Goal: Information Seeking & Learning: Learn about a topic

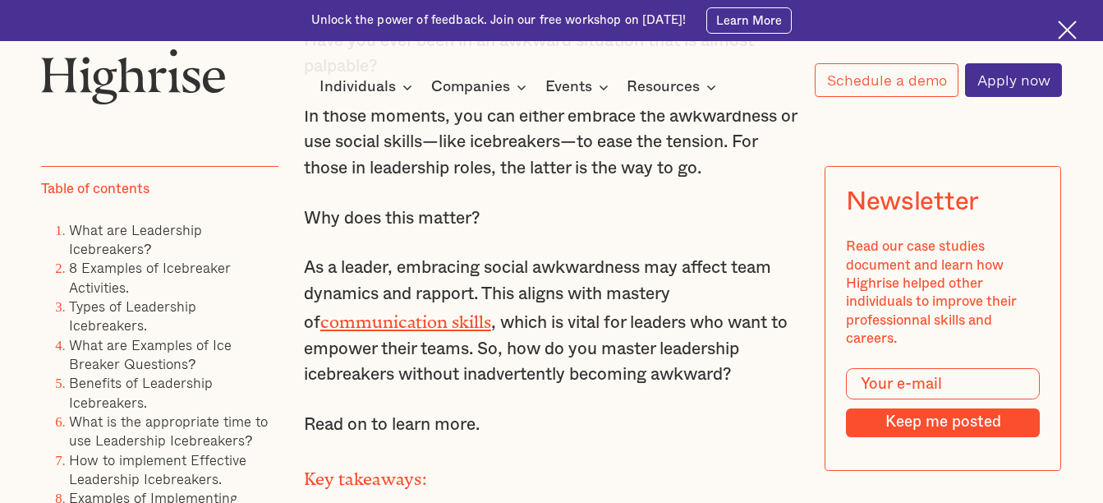
scroll to position [1150, 0]
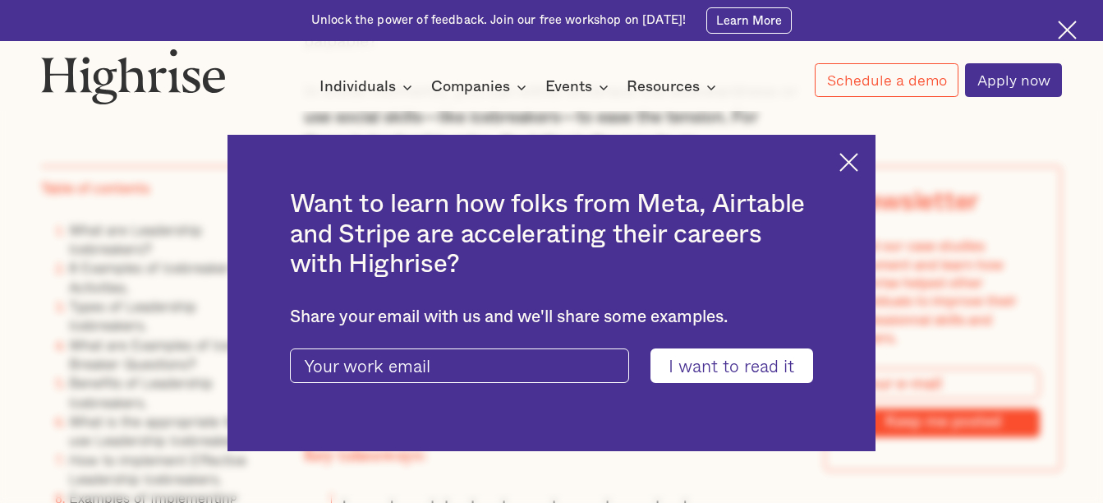
click at [858, 153] on img at bounding box center [848, 162] width 19 height 19
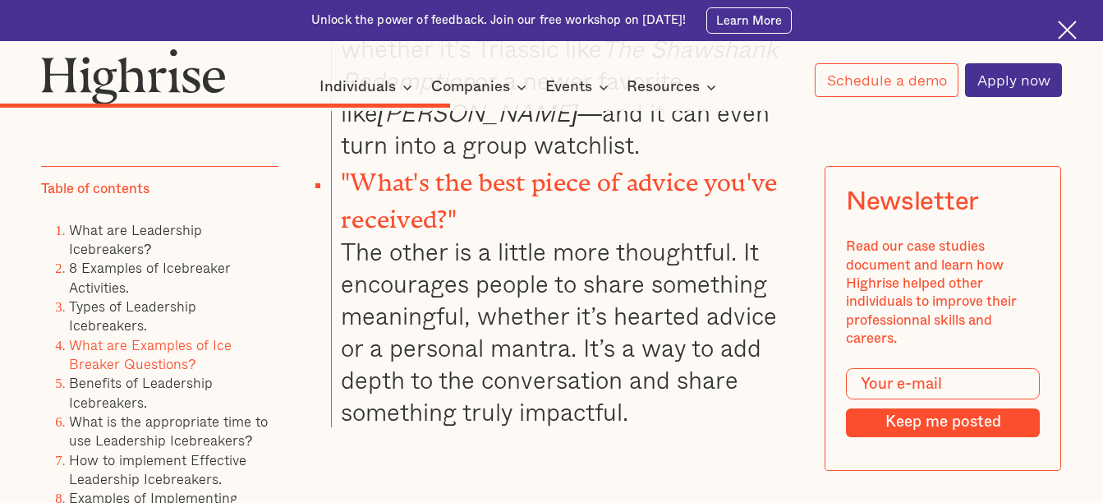
scroll to position [8623, 0]
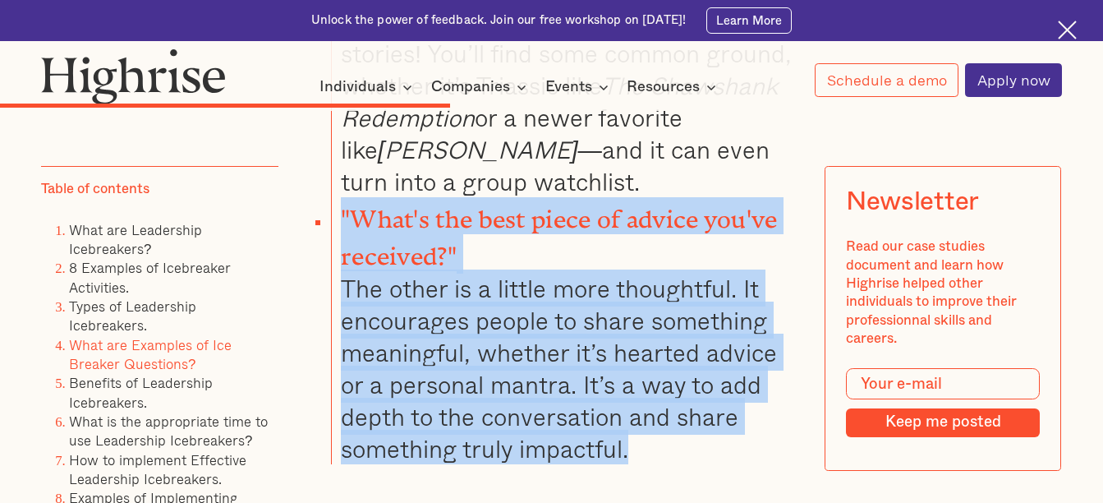
drag, startPoint x: 632, startPoint y: 388, endPoint x: 342, endPoint y: 156, distance: 371.7
click at [342, 197] on li ""What's the best piece of advice you've received?" The other is a little more t…" at bounding box center [565, 330] width 468 height 267
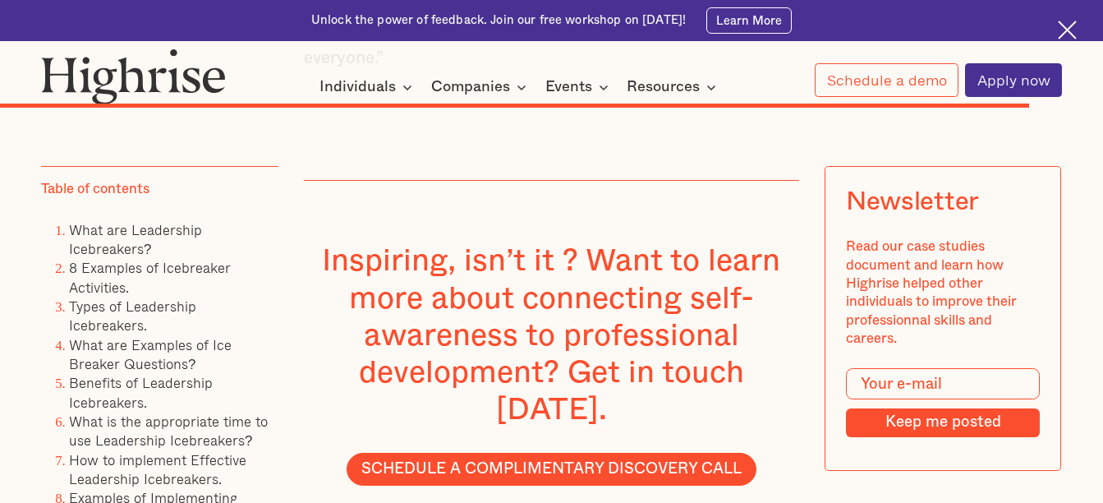
scroll to position [17903, 0]
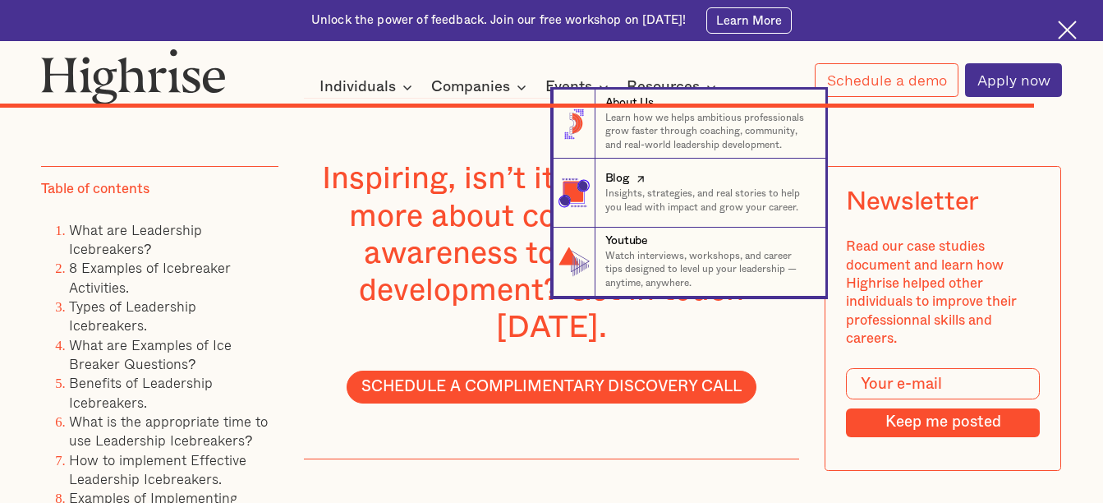
click at [643, 212] on p "Insights, strategies, and real stories to help you lead with impact and grow yo…" at bounding box center [708, 200] width 207 height 27
click at [511, 186] on nav "8 About Us Learn how we helps ambitious professionals grow faster through coach…" at bounding box center [551, 193] width 1103 height 207
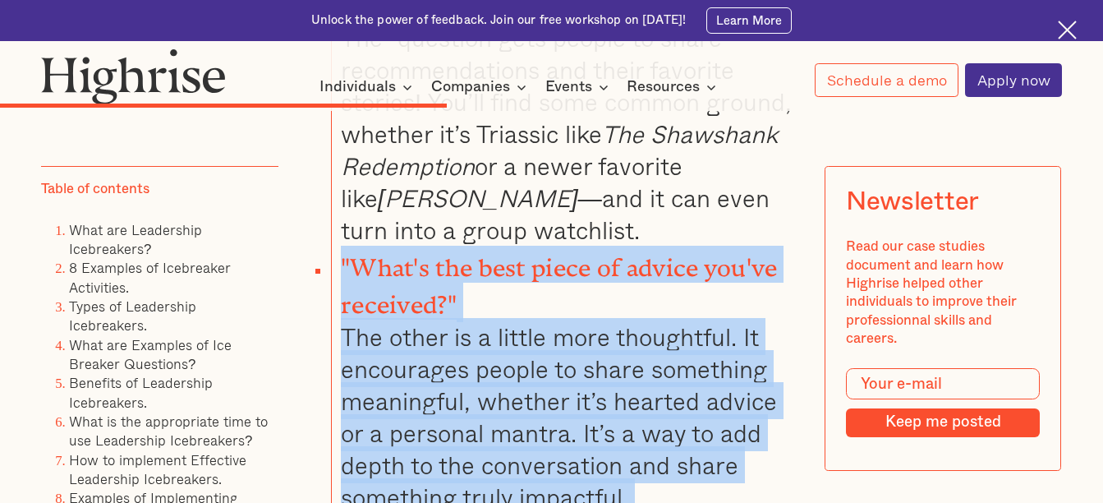
scroll to position [8577, 0]
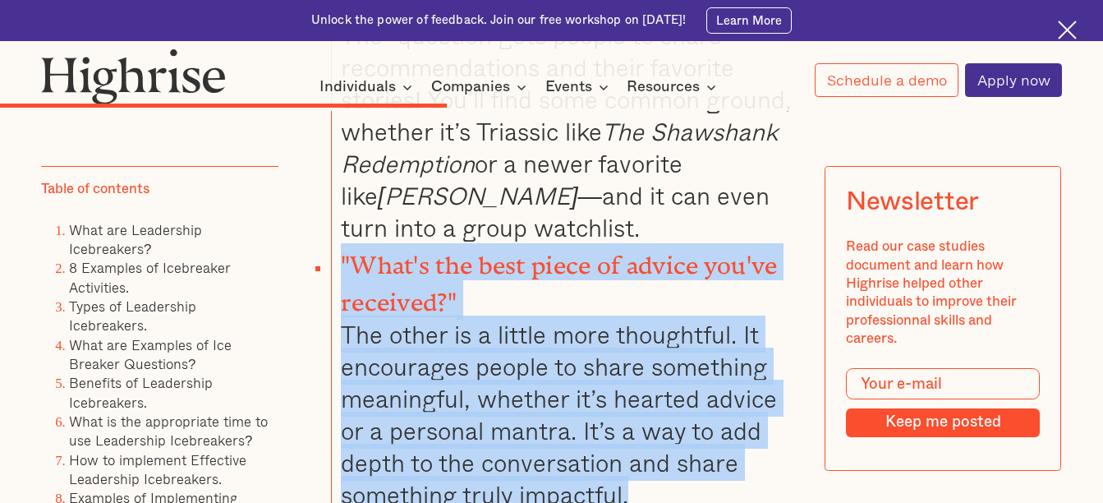
drag, startPoint x: 338, startPoint y: 243, endPoint x: 649, endPoint y: 430, distance: 363.2
click at [649, 430] on li ""What's the best piece of advice you've received?" The other is a little more t…" at bounding box center [565, 376] width 468 height 267
copy li ""What's the best piece of advice you've received?" The other is a little more t…"
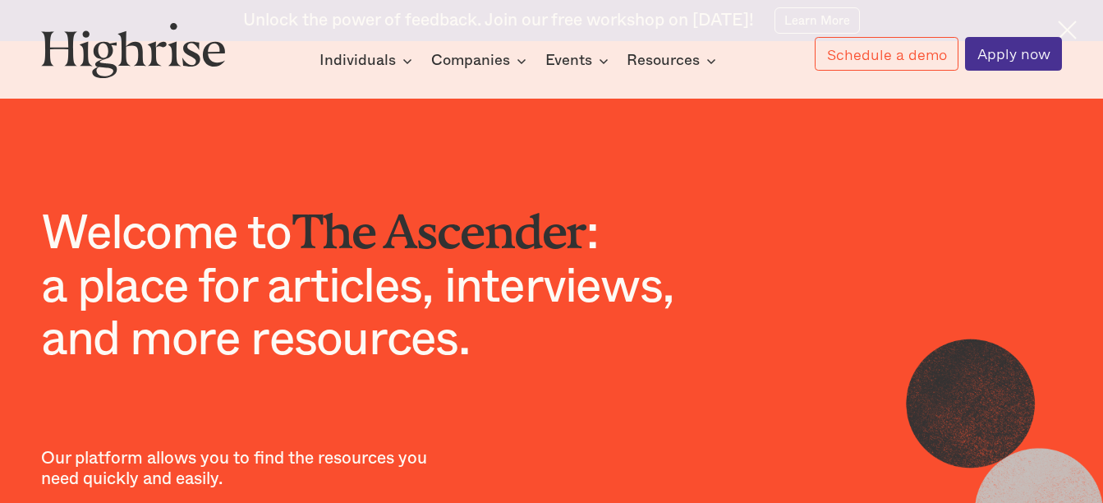
click at [799, 232] on div "Welcome to The Ascender : a place for articles, interviews, and more resources.…" at bounding box center [551, 408] width 1103 height 430
